Goal: Task Accomplishment & Management: Manage account settings

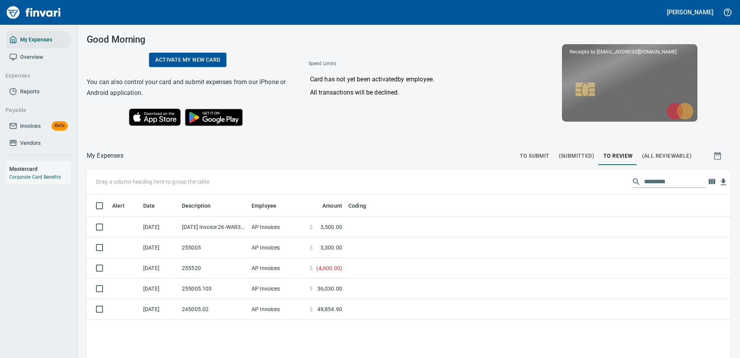
scroll to position [267, 632]
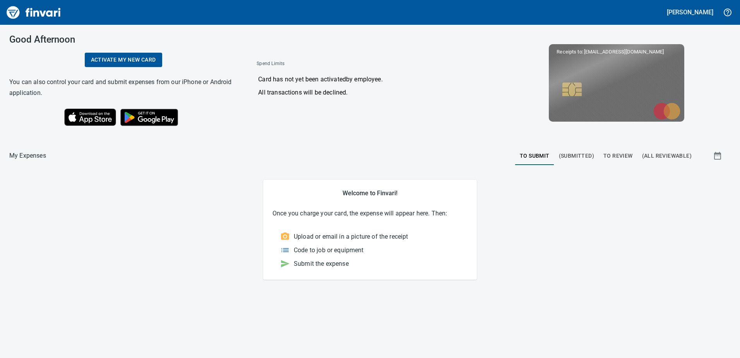
click at [571, 156] on span "(Submitted)" at bounding box center [576, 156] width 35 height 10
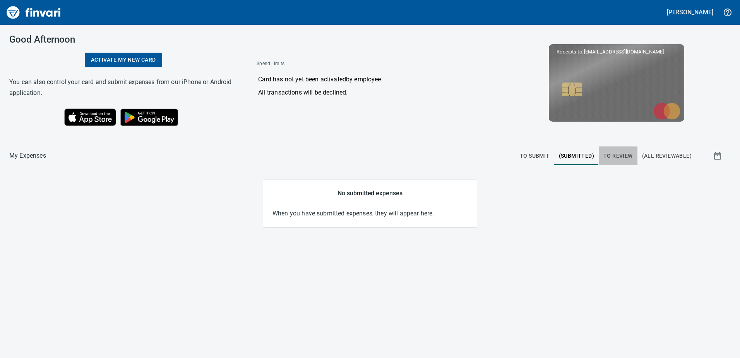
click at [614, 154] on span "To Review" at bounding box center [617, 156] width 29 height 10
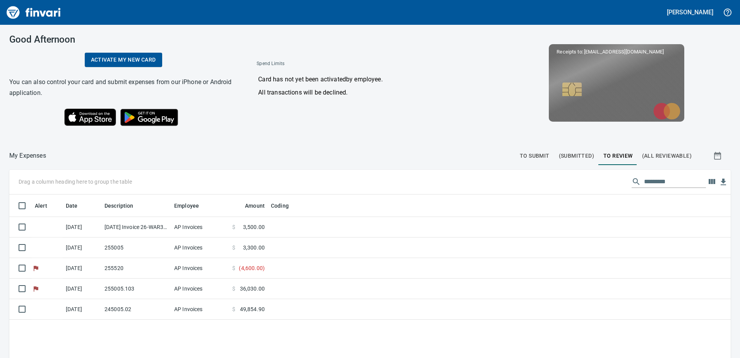
scroll to position [267, 710]
click at [698, 10] on h5 "[PERSON_NAME]" at bounding box center [690, 12] width 46 height 8
click at [673, 51] on span "Sign out" at bounding box center [672, 47] width 45 height 9
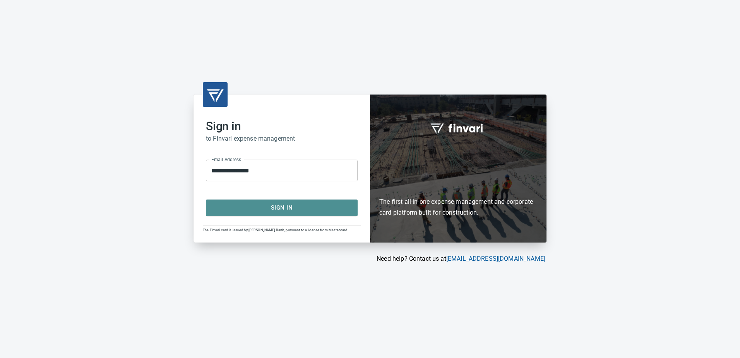
click at [305, 205] on span "Sign In" at bounding box center [281, 207] width 135 height 10
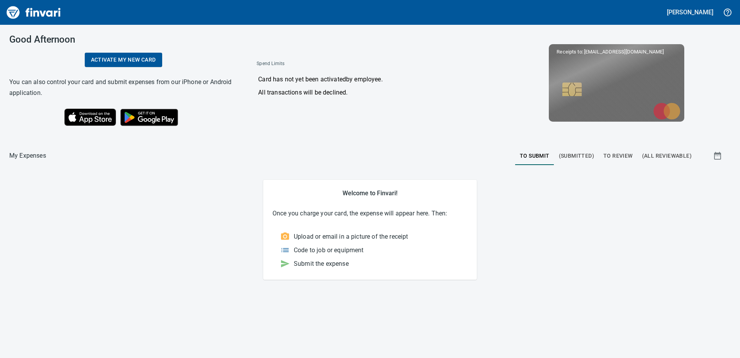
click at [632, 224] on main "Welcome to Finvari! Once you charge your card, the expense will appear here. Th…" at bounding box center [369, 230] width 721 height 100
click at [588, 152] on span "(Submitted)" at bounding box center [576, 156] width 35 height 10
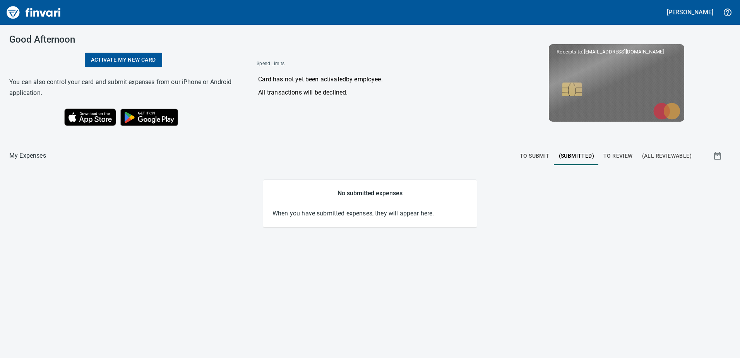
click at [613, 156] on span "To Review" at bounding box center [617, 156] width 29 height 10
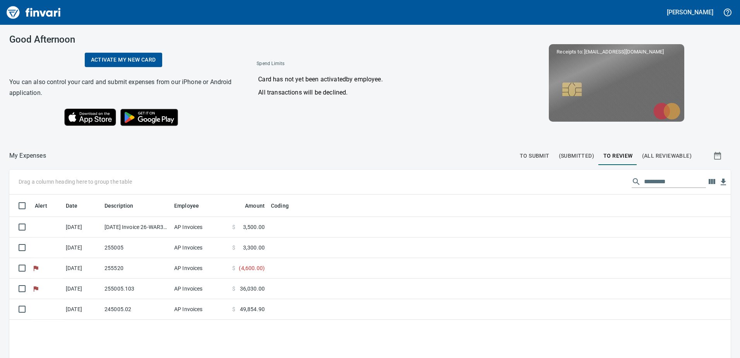
scroll to position [267, 710]
click at [525, 154] on span "To Submit" at bounding box center [535, 156] width 30 height 10
